Goal: Complete application form

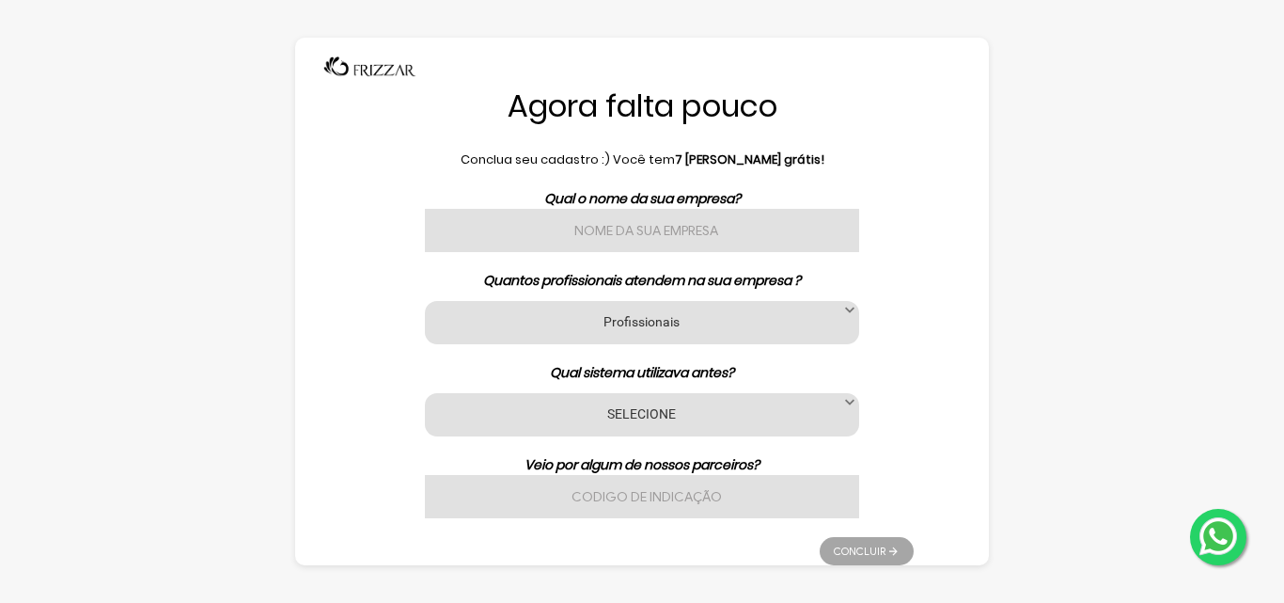
click at [580, 226] on input "text" at bounding box center [642, 230] width 434 height 43
type input "Studio Val"
click at [802, 324] on label "Profissionais" at bounding box center [641, 321] width 387 height 18
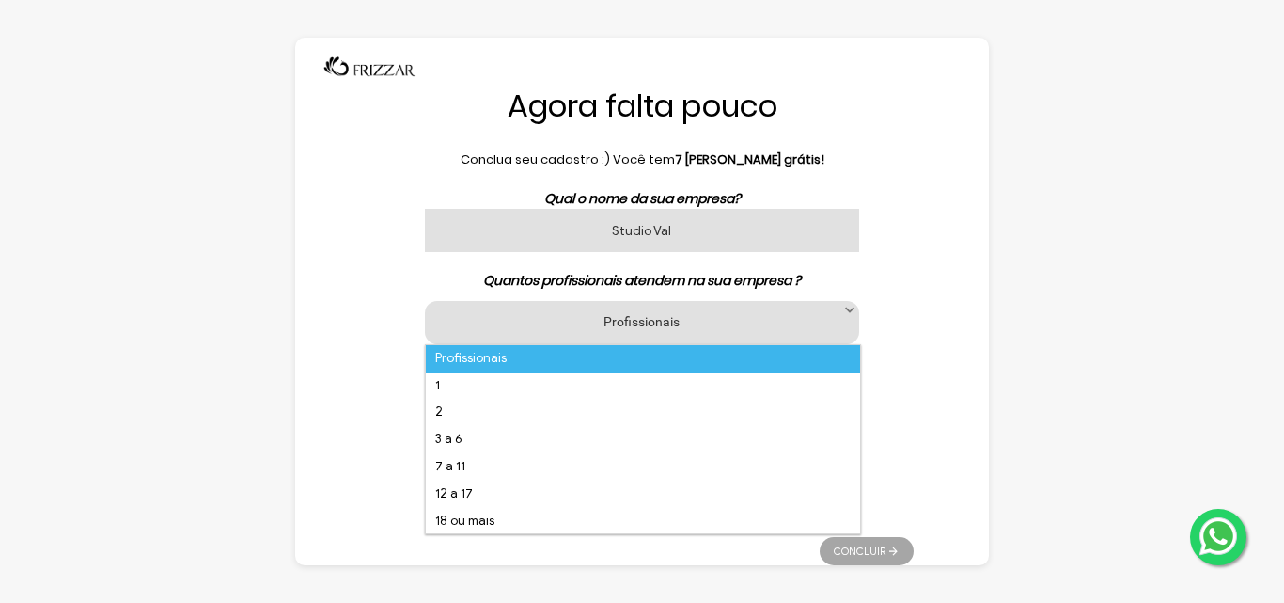
scroll to position [12, 86]
click at [587, 471] on li "7 a 11" at bounding box center [643, 466] width 434 height 27
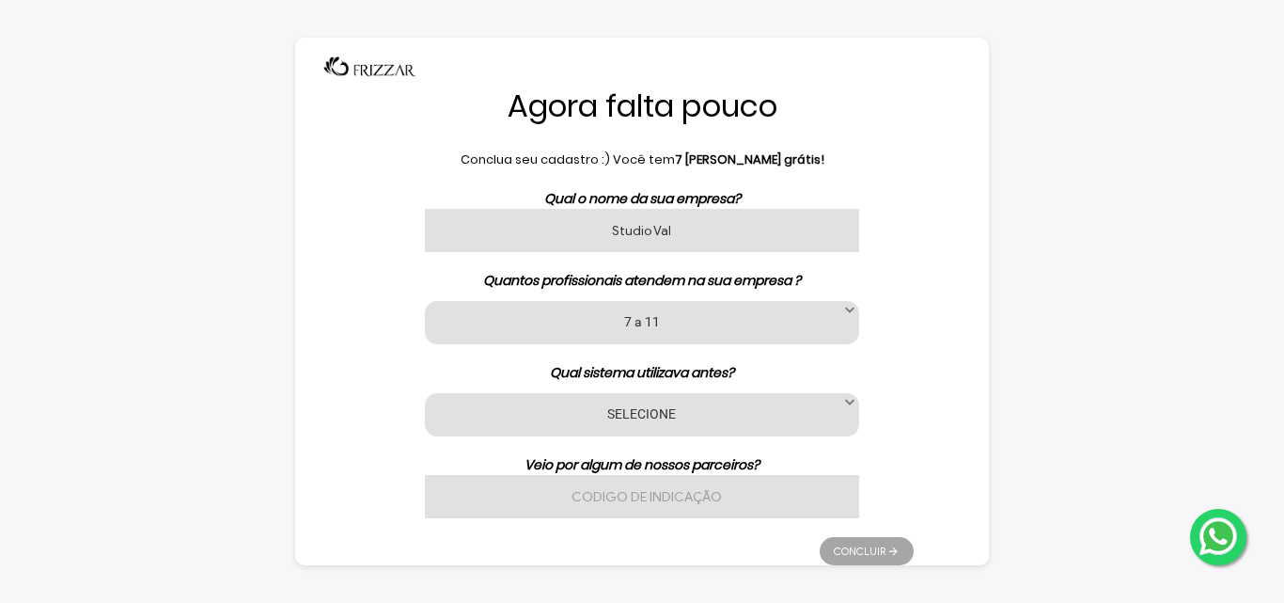
click at [695, 409] on label "SELECIONE" at bounding box center [641, 413] width 387 height 18
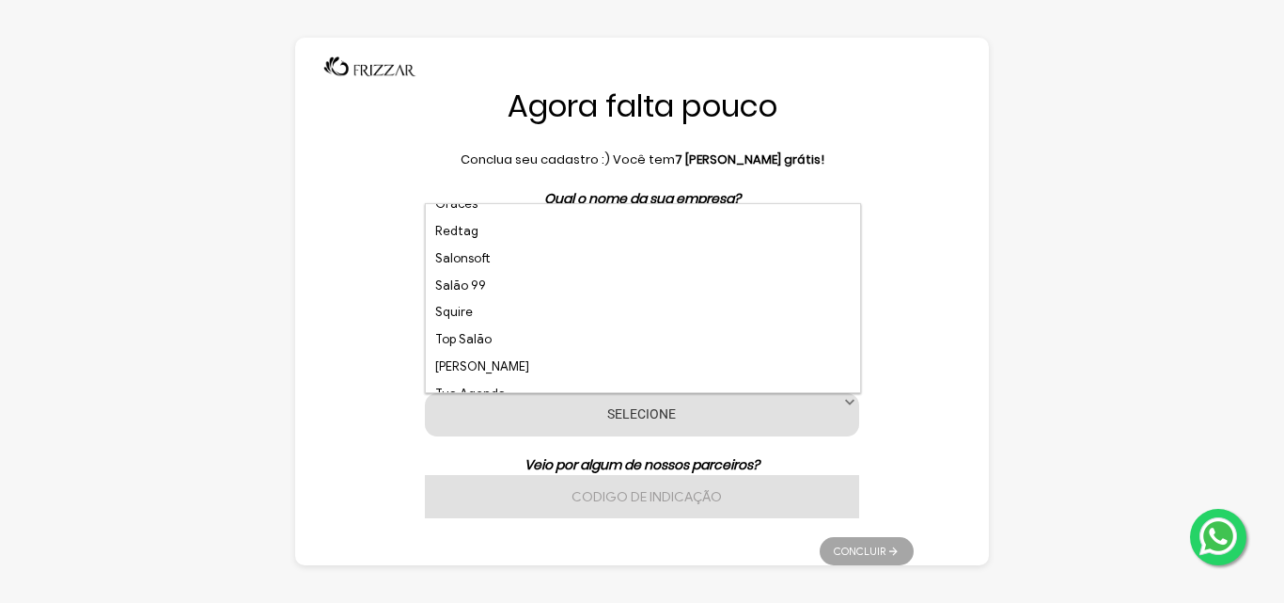
scroll to position [479, 0]
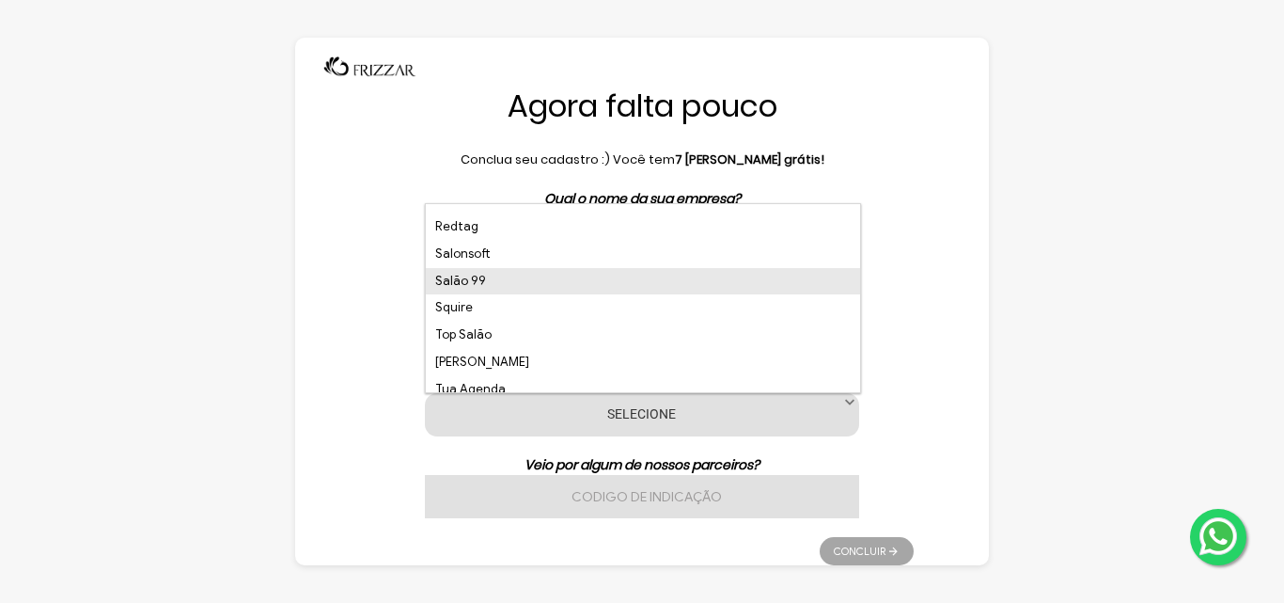
click at [449, 284] on li "Salão 99" at bounding box center [643, 281] width 434 height 27
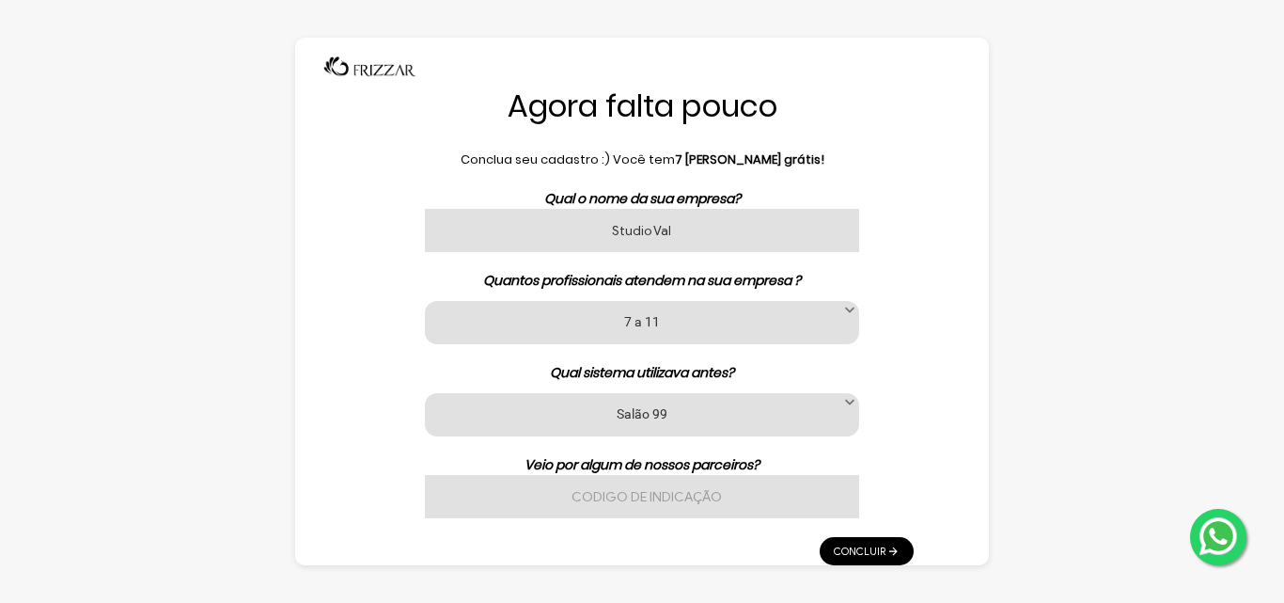
click at [697, 488] on input "text" at bounding box center [642, 496] width 434 height 43
type input "Pesquisa [PERSON_NAME]"
click at [866, 553] on link "Concluir" at bounding box center [867, 551] width 94 height 28
